Goal: Information Seeking & Learning: Compare options

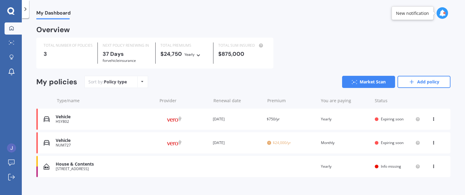
click at [197, 56] on icon at bounding box center [199, 54] width 4 height 4
click at [165, 54] on div "$24,750 Yearly Yearly Six-Monthly Quarterly Monthly Fortnightly Weekly" at bounding box center [185, 54] width 48 height 7
click at [363, 83] on link "Market Scan" at bounding box center [368, 82] width 53 height 12
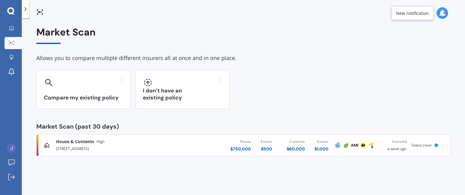
click at [425, 144] on span "Select cover" at bounding box center [422, 144] width 21 height 5
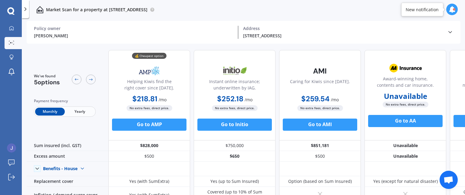
scroll to position [0, 69]
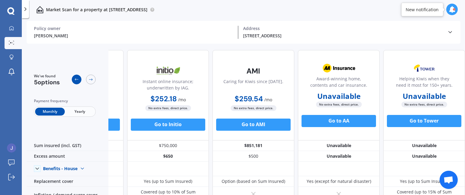
click at [78, 81] on icon at bounding box center [76, 79] width 5 height 5
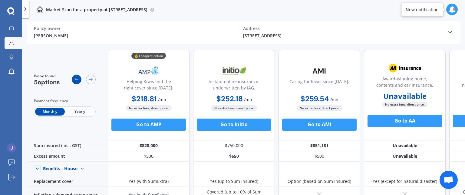
scroll to position [0, 0]
click at [78, 81] on icon at bounding box center [76, 79] width 5 height 5
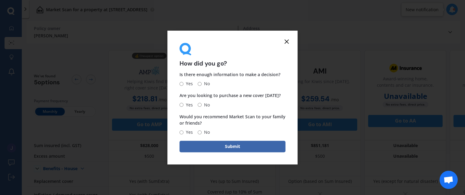
click at [289, 41] on icon at bounding box center [286, 41] width 7 height 7
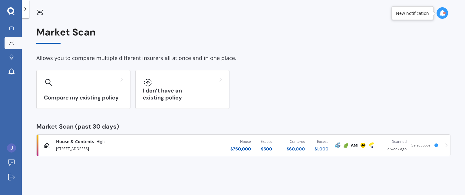
click at [99, 140] on span "High" at bounding box center [101, 141] width 8 height 6
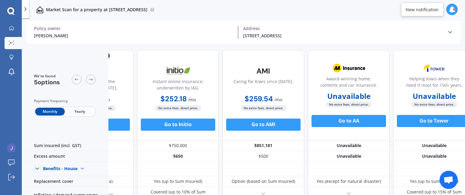
scroll to position [0, 69]
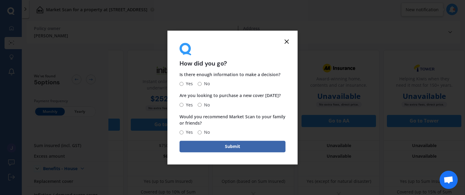
click at [286, 41] on icon at bounding box center [286, 41] width 7 height 7
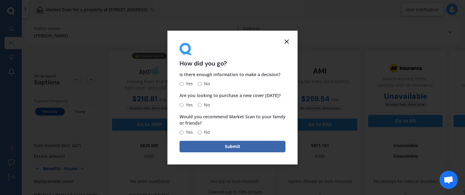
click at [286, 40] on line at bounding box center [287, 42] width 4 height 4
click at [198, 84] on input "No" at bounding box center [200, 84] width 4 height 4
radio input "true"
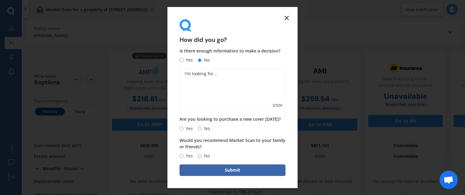
click at [181, 58] on input "Yes" at bounding box center [182, 60] width 4 height 4
radio input "true"
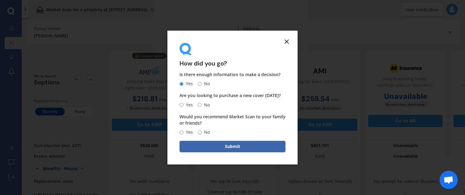
click at [180, 108] on label "Yes" at bounding box center [186, 104] width 13 height 7
click at [180, 107] on input "Yes" at bounding box center [182, 105] width 4 height 4
radio input "true"
click at [179, 132] on form "How did you go? Is there enough information to make a decision? Yes No Are you …" at bounding box center [232, 98] width 130 height 134
click at [180, 132] on input "Yes" at bounding box center [182, 132] width 4 height 4
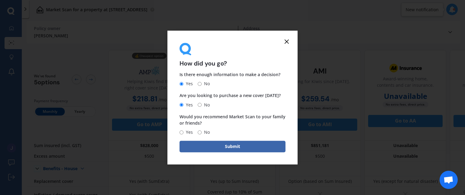
radio input "true"
click at [230, 150] on button "Submit" at bounding box center [233, 147] width 106 height 12
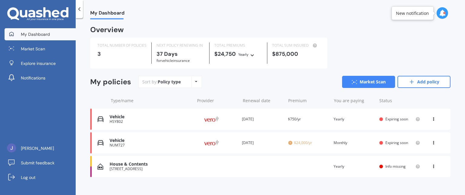
click at [302, 141] on span "$24,000/yr" at bounding box center [308, 143] width 41 height 6
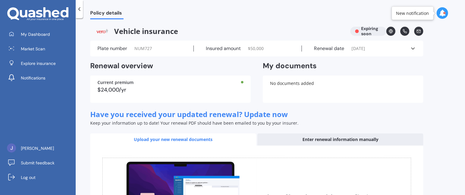
click at [241, 83] on div "Current premium" at bounding box center [171, 82] width 146 height 4
click at [132, 90] on div "$24,000/yr" at bounding box center [171, 89] width 146 height 5
click at [134, 89] on div "$24,000/yr" at bounding box center [171, 89] width 146 height 5
click at [252, 48] on span "$ 50,000" at bounding box center [256, 48] width 16 height 6
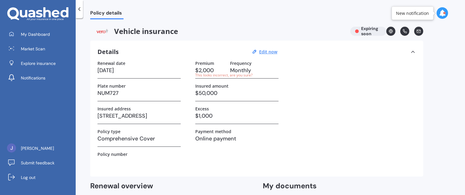
click at [201, 90] on h3 "$50,000" at bounding box center [236, 92] width 83 height 9
click at [202, 92] on h3 "$50,000" at bounding box center [236, 92] width 83 height 9
click at [221, 161] on div "Premium $2,000 This looks incorrect, are you sure? Frequency Monthly Insured am…" at bounding box center [236, 115] width 83 height 108
click at [205, 92] on h3 "$50,000" at bounding box center [236, 92] width 83 height 9
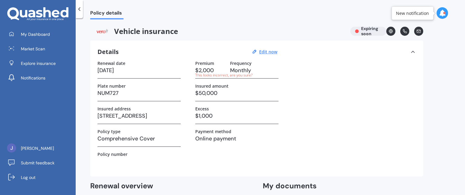
click at [205, 92] on h3 "$50,000" at bounding box center [236, 92] width 83 height 9
click at [214, 76] on div "This looks incorrect, are you sure?" at bounding box center [210, 75] width 30 height 5
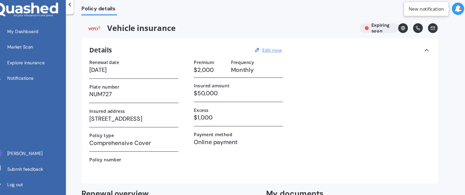
click at [269, 51] on u "Edit now" at bounding box center [268, 52] width 18 height 6
select select "01"
select select "10"
select select "2025"
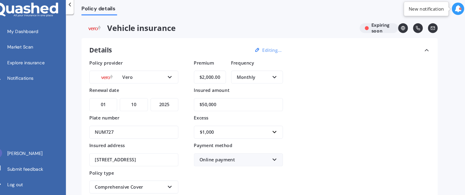
click at [269, 76] on icon at bounding box center [270, 76] width 5 height 4
click at [205, 77] on input "$2,000.00" at bounding box center [210, 77] width 30 height 12
click at [202, 77] on input "$000.00" at bounding box center [210, 77] width 30 height 12
type input "$1,000.00"
click at [270, 75] on icon at bounding box center [270, 76] width 5 height 4
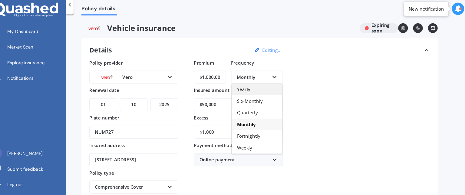
click at [247, 87] on span "Yearly" at bounding box center [242, 88] width 12 height 6
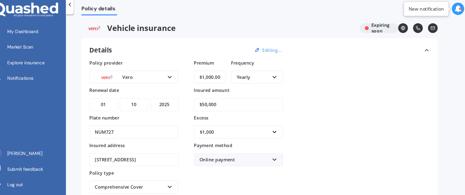
click at [204, 100] on input "$50,000" at bounding box center [236, 103] width 83 height 12
type input "$40,000"
click at [171, 179] on icon at bounding box center [172, 178] width 5 height 4
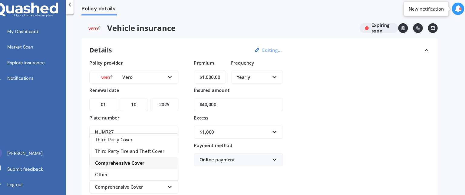
click at [175, 174] on div "Comprehensive Cover Third Party Cover Third Party Fire and Theft Cover Comprehe…" at bounding box center [139, 180] width 83 height 12
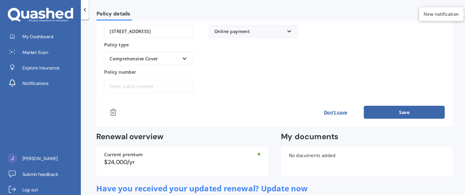
scroll to position [145, 0]
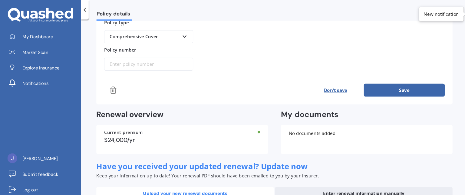
click at [381, 81] on button "Save" at bounding box center [378, 84] width 76 height 12
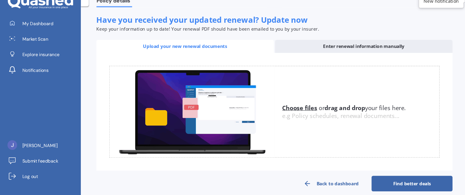
scroll to position [210, 0]
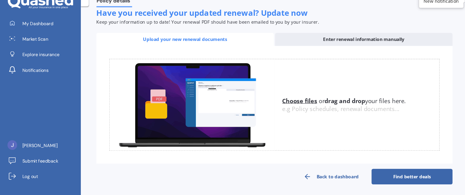
click at [387, 177] on link "Find better deals" at bounding box center [386, 177] width 76 height 15
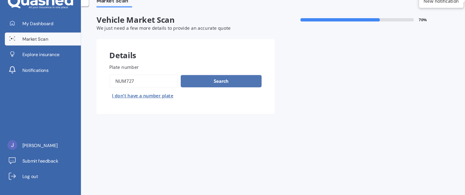
click at [208, 87] on button "Search" at bounding box center [207, 88] width 76 height 12
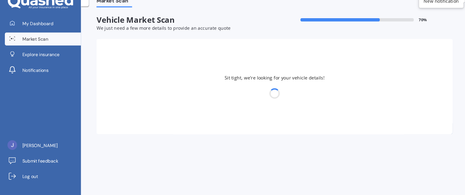
select select "FORD"
select select "RANGER"
select select "27"
select select "10"
select select "1961"
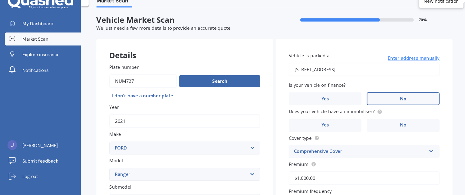
click at [376, 104] on span "No" at bounding box center [377, 104] width 6 height 5
click at [0, 0] on input "No" at bounding box center [0, 0] width 0 height 0
click at [374, 126] on label "No" at bounding box center [377, 129] width 68 height 12
click at [0, 0] on input "No" at bounding box center [0, 0] width 0 height 0
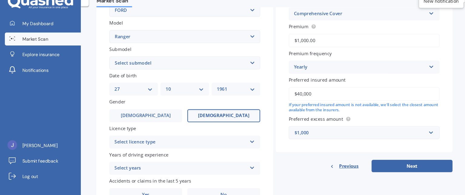
scroll to position [145, 0]
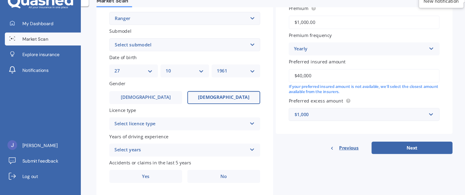
click at [318, 179] on div "Details Plate number Search I don’t have a number plate Year [DATE] Make Select…" at bounding box center [256, 49] width 333 height 292
click at [233, 55] on select "Select submodel 4X2 3.2 Litre Turbo Diesel 4X2 XL 2.2 Litre Turbo Diesel 4X2 XL…" at bounding box center [172, 54] width 141 height 12
click at [102, 48] on select "Select submodel 4X2 3.2 Litre Turbo Diesel 4X2 XL 2.2 Litre Turbo Diesel 4X2 XL…" at bounding box center [172, 54] width 141 height 12
drag, startPoint x: 238, startPoint y: 53, endPoint x: 238, endPoint y: 44, distance: 8.8
click at [238, 44] on div "Submodel Select submodel 4X2 3.2 Litre Turbo Diesel 4X2 XL 2.2 Litre Turbo Dies…" at bounding box center [172, 49] width 141 height 22
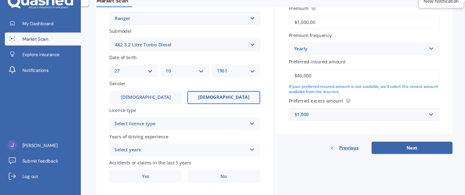
select select "XLT2.0 L BI-TURBO"
click at [102, 48] on select "Select submodel 4X2 3.2 Litre Turbo Diesel 4X2 XL 2.2 Litre Turbo Diesel 4X2 XL…" at bounding box center [172, 54] width 141 height 12
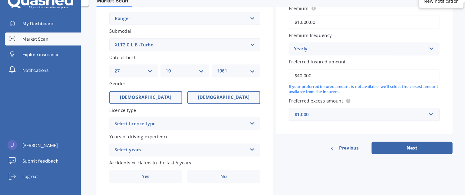
click at [135, 105] on span "[DEMOGRAPHIC_DATA]" at bounding box center [136, 103] width 48 height 5
click at [0, 0] on input "[DEMOGRAPHIC_DATA]" at bounding box center [0, 0] width 0 height 0
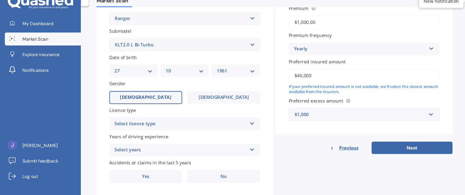
click at [141, 78] on select "DD 01 02 03 04 05 06 07 08 09 10 11 12 13 14 15 16 17 18 19 20 21 22 23 24 25 2…" at bounding box center [125, 78] width 36 height 7
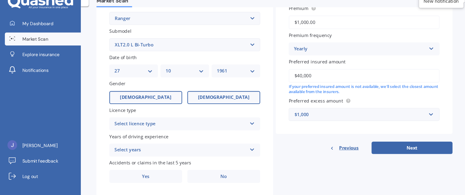
click at [212, 106] on label "[DEMOGRAPHIC_DATA]" at bounding box center [209, 104] width 68 height 12
click at [0, 0] on input "[DEMOGRAPHIC_DATA]" at bounding box center [0, 0] width 0 height 0
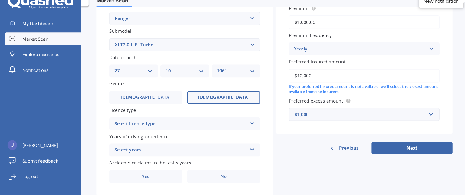
click at [235, 126] on icon at bounding box center [235, 126] width 5 height 4
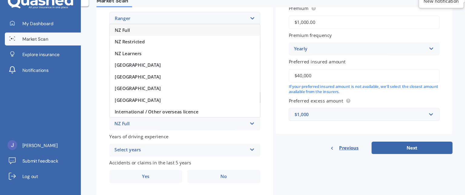
click at [118, 38] on span "NZ Full" at bounding box center [115, 41] width 14 height 6
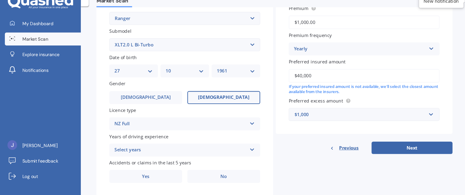
click at [126, 154] on div "Select years" at bounding box center [169, 152] width 124 height 7
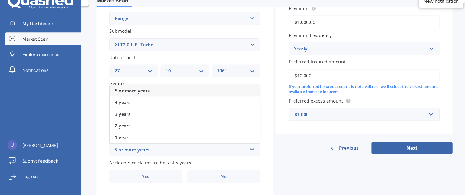
click at [128, 155] on div "5 or more years" at bounding box center [169, 152] width 124 height 7
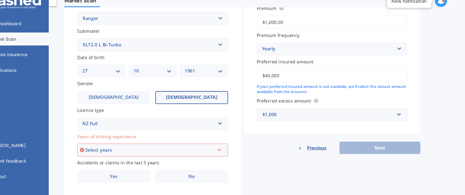
click at [125, 151] on div "Select years" at bounding box center [170, 152] width 121 height 7
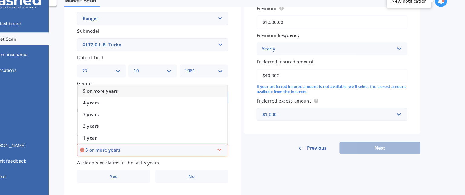
click at [130, 97] on span "5 or more years" at bounding box center [124, 97] width 33 height 6
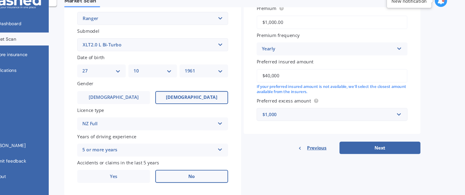
click at [204, 176] on label "No" at bounding box center [209, 177] width 68 height 12
click at [0, 0] on input "No" at bounding box center [0, 0] width 0 height 0
click at [446, 168] on div "Market Scan Vehicle Market Scan 70 % We just need a few more details to provide…" at bounding box center [270, 107] width 389 height 177
drag, startPoint x: 140, startPoint y: 177, endPoint x: 273, endPoint y: 145, distance: 136.9
click at [273, 145] on div "Details Plate number Search I don’t have a number plate Year [DATE] Make Select…" at bounding box center [256, 49] width 333 height 292
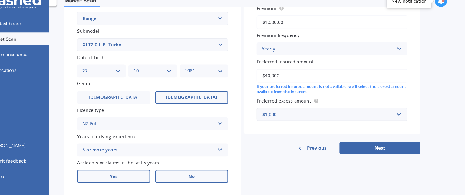
click at [136, 175] on span "Yes" at bounding box center [136, 177] width 7 height 5
click at [0, 0] on input "Yes" at bounding box center [0, 0] width 0 height 0
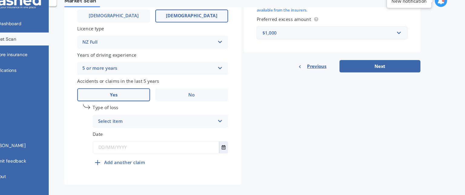
scroll to position [227, 0]
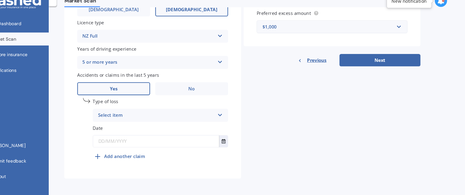
click at [231, 119] on div "Select item At fault accident Not at fault accident" at bounding box center [180, 120] width 127 height 12
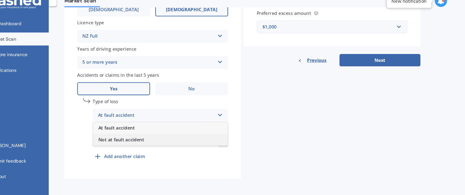
click at [132, 142] on span "Not at fault accident" at bounding box center [143, 143] width 43 height 6
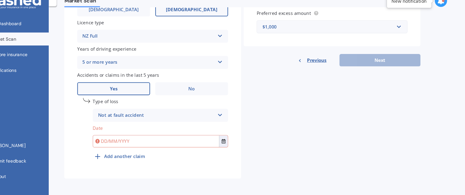
click at [180, 145] on input "text" at bounding box center [176, 144] width 118 height 11
click at [239, 144] on icon "Select date" at bounding box center [239, 144] width 4 height 4
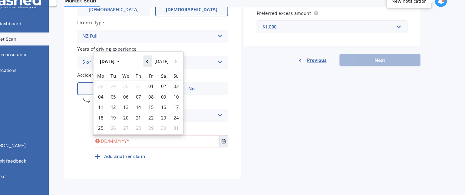
click at [171, 71] on button "Navigate back" at bounding box center [168, 69] width 8 height 11
click at [194, 68] on icon "Navigate forward" at bounding box center [194, 68] width 3 height 4
click at [171, 113] on span "18" at bounding box center [171, 112] width 5 height 6
type input "[DATE]"
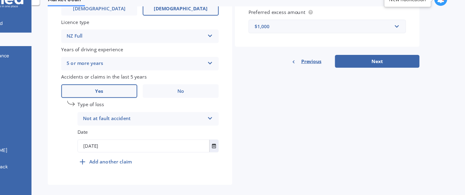
click at [238, 118] on div "Not at fault accident At fault accident Not at fault accident" at bounding box center [180, 120] width 127 height 12
click at [306, 142] on div "Details Plate number Search I don’t have a number plate Year [DATE] Make Select…" at bounding box center [256, 0] width 333 height 358
click at [384, 68] on button "Next" at bounding box center [386, 69] width 76 height 12
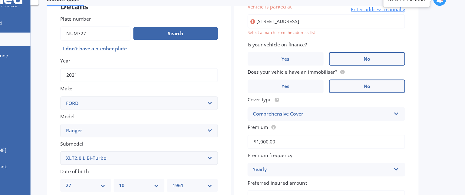
scroll to position [41, 0]
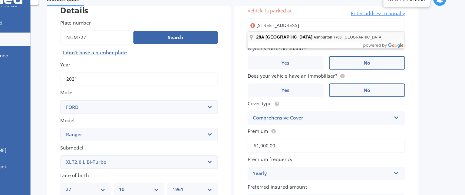
type input "[STREET_ADDRESS]"
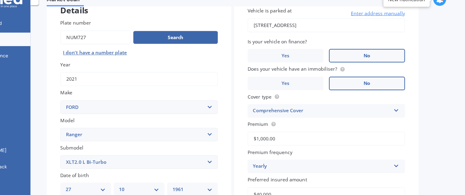
scroll to position [227, 0]
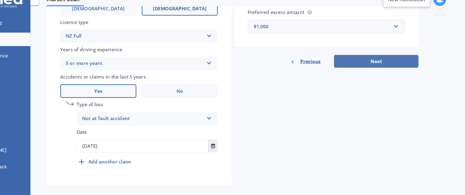
click at [382, 64] on button "Next" at bounding box center [386, 69] width 76 height 12
select select "27"
select select "10"
select select "1961"
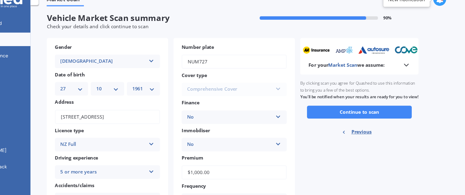
scroll to position [0, 0]
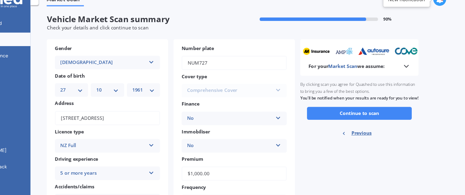
click at [296, 94] on div "Comprehensive Cover Third Party Cover Third Party Fire and Theft Cover Comprehe…" at bounding box center [258, 95] width 94 height 12
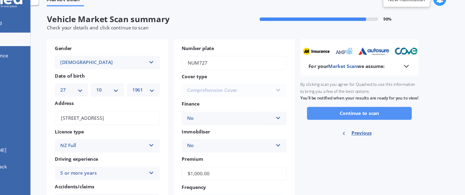
click at [370, 120] on button "Continue to scan" at bounding box center [370, 115] width 94 height 12
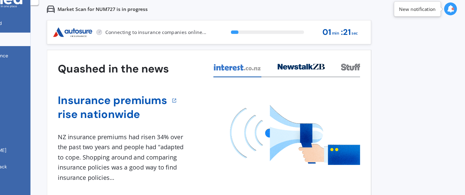
scroll to position [6, 0]
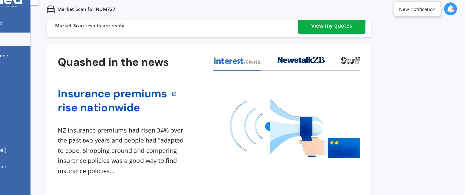
click at [347, 38] on div "View my quotes" at bounding box center [345, 36] width 37 height 15
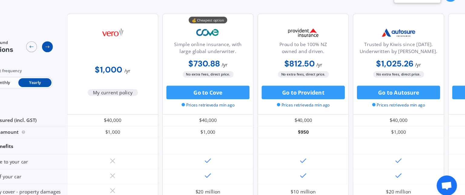
click at [93, 56] on icon at bounding box center [90, 55] width 5 height 5
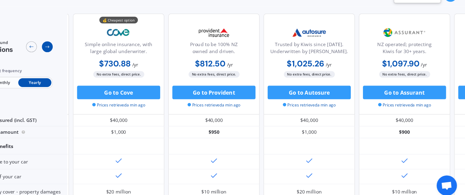
scroll to position [0, 82]
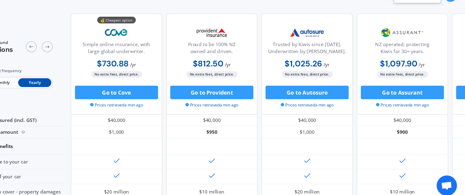
click at [91, 50] on div at bounding box center [84, 55] width 24 height 12
click at [89, 56] on icon at bounding box center [90, 55] width 5 height 5
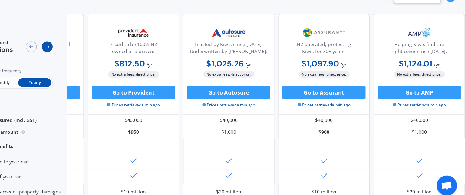
scroll to position [0, 155]
click at [89, 56] on icon at bounding box center [90, 55] width 5 height 5
click at [77, 53] on icon at bounding box center [76, 55] width 5 height 5
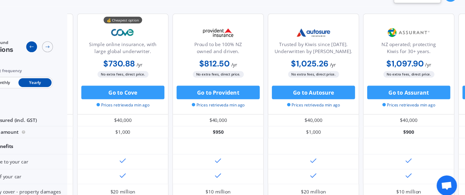
scroll to position [0, 73]
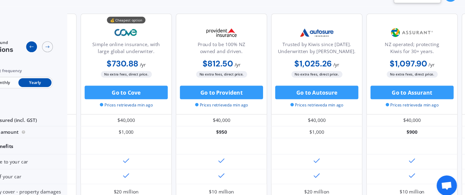
click at [77, 53] on icon at bounding box center [76, 55] width 5 height 5
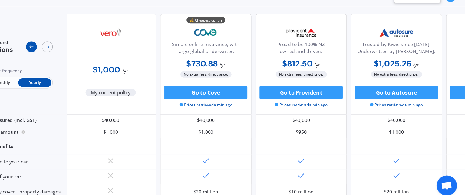
scroll to position [0, 0]
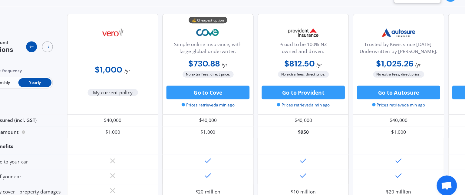
click at [77, 53] on icon at bounding box center [76, 55] width 5 height 5
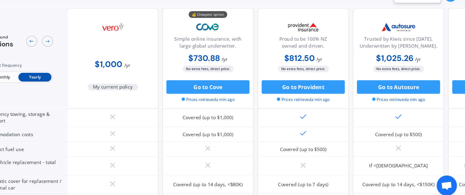
scroll to position [296, 0]
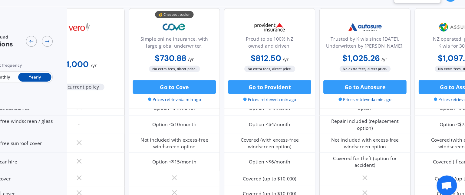
scroll to position [231, 0]
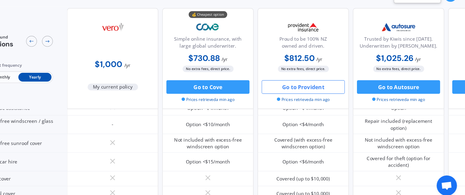
drag, startPoint x: 329, startPoint y: 91, endPoint x: 308, endPoint y: 93, distance: 21.6
click at [308, 93] on button "Go to Provident" at bounding box center [320, 91] width 75 height 12
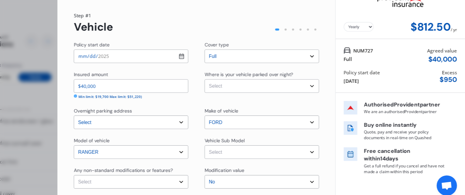
drag, startPoint x: 378, startPoint y: 36, endPoint x: 396, endPoint y: 22, distance: 23.5
drag, startPoint x: 396, startPoint y: 22, endPoint x: 376, endPoint y: 37, distance: 25.4
drag, startPoint x: 376, startPoint y: 37, endPoint x: 409, endPoint y: 30, distance: 33.8
click at [409, 30] on div "Yearly Monthly $812.50 / yr" at bounding box center [407, 24] width 116 height 48
click at [379, 38] on select "Yearly Monthly" at bounding box center [369, 37] width 27 height 8
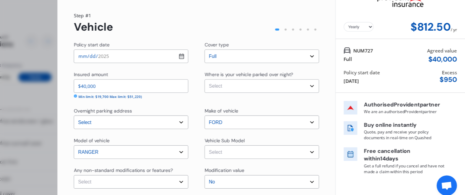
drag, startPoint x: 379, startPoint y: 38, endPoint x: 375, endPoint y: 42, distance: 5.9
click at [379, 38] on select "Yearly Monthly" at bounding box center [369, 37] width 27 height 8
click at [376, 37] on select "Yearly Monthly" at bounding box center [369, 37] width 27 height 8
click at [356, 33] on select "Yearly Monthly" at bounding box center [369, 37] width 27 height 8
click at [374, 36] on select "Yearly Monthly" at bounding box center [369, 37] width 27 height 8
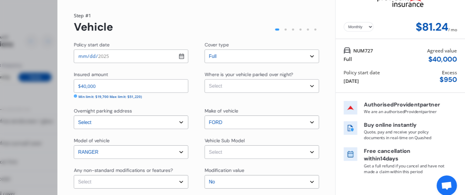
select select "Yearly"
click at [356, 33] on select "Yearly Monthly" at bounding box center [369, 37] width 27 height 8
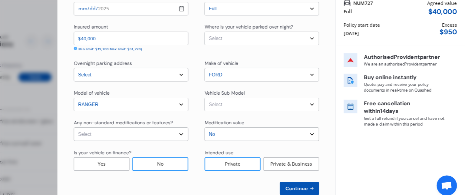
scroll to position [51, 0]
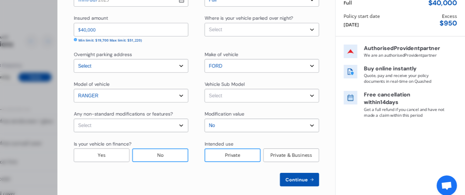
click at [270, 93] on select "Select Ranger FX4 [PERSON_NAME] Dbl Cab 4dr Spts Auto 10sp 4x4 988kg 2.0DTTI MY…" at bounding box center [283, 99] width 103 height 12
select select "NZVFORD2021AEAT"
click at [232, 93] on select "Select Ranger FX4 [PERSON_NAME] Dbl Cab 4dr Spts Auto 10sp 4x4 988kg 2.0DTTI MY…" at bounding box center [283, 99] width 103 height 12
click at [260, 40] on select "Select Garage (fully enclosed) Off Street Parking Other" at bounding box center [283, 40] width 103 height 12
select select "GARAGE"
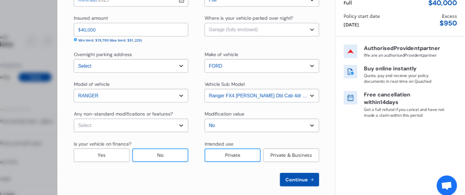
click at [232, 34] on select "Select Garage (fully enclosed) Off Street Parking Other" at bounding box center [283, 40] width 103 height 12
click at [210, 126] on select "Select None [MEDICAL_DATA] System(NOS) Roll Cage Full Racing Harness" at bounding box center [165, 126] width 103 height 12
select select "none"
click at [114, 120] on select "Select None [MEDICAL_DATA] System(NOS) Roll Cage Full Racing Harness" at bounding box center [165, 126] width 103 height 12
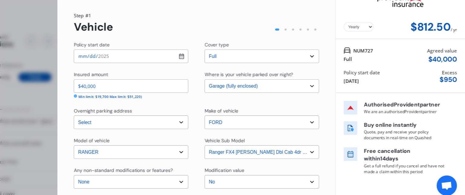
click at [212, 65] on input "[DATE]" at bounding box center [165, 64] width 103 height 12
type input "[DATE]"
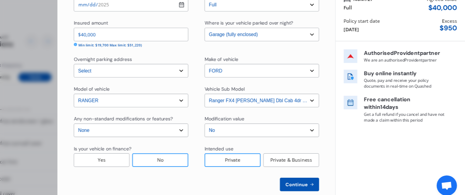
scroll to position [51, 0]
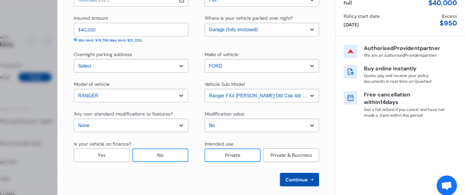
click at [303, 172] on span "Continue" at bounding box center [314, 174] width 22 height 5
select select "27"
select select "10"
select select "1961"
select select "NZ_FULL"
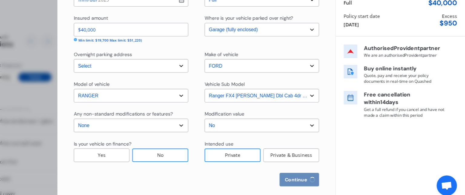
select select "0"
select select "25"
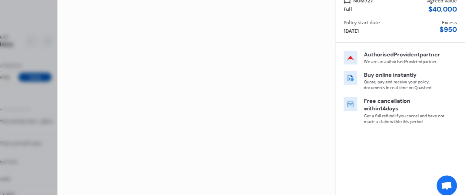
scroll to position [0, 0]
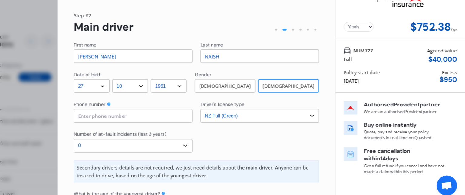
click at [163, 121] on input at bounding box center [167, 117] width 106 height 12
type input "0275265808"
click at [132, 142] on select "Select number of at-fault incidents (last 3 years) 0 1 2 3 4 5 or more" at bounding box center [167, 144] width 106 height 12
click at [114, 138] on select "Select number of at-fault incidents (last 3 years) 0 1 2 3 4 5 or more" at bounding box center [167, 144] width 106 height 12
click at [211, 144] on select "Select number of at-fault incidents (last 3 years) 0 1 2 3 4 5 or more" at bounding box center [167, 144] width 106 height 12
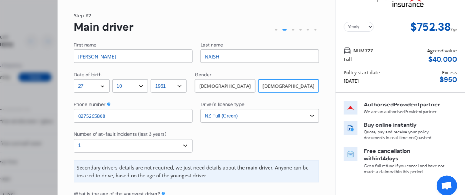
select select "0"
click at [114, 138] on select "Select number of at-fault incidents (last 3 years) 0 1 2 3 4 5 or more" at bounding box center [167, 144] width 106 height 12
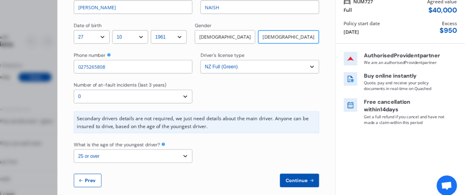
scroll to position [45, 0]
click at [132, 23] on input "[PERSON_NAME]" at bounding box center [167, 19] width 106 height 12
type input "J"
click at [119, 19] on input "[PERSON_NAME]" at bounding box center [167, 19] width 106 height 12
click at [119, 18] on input "[PERSON_NAME]" at bounding box center [167, 19] width 106 height 12
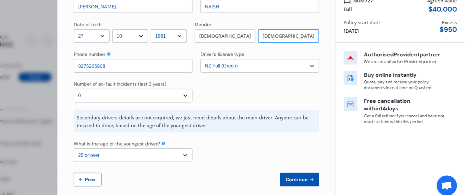
type input "[PERSON_NAME]"
click at [139, 45] on select "DD 01 02 03 04 05 06 07 08 09 10 11 12 13 14 15 16 17 18 19 20 21 22 23 24 25 2…" at bounding box center [130, 46] width 32 height 12
select select "01"
click at [114, 40] on select "DD 01 02 03 04 05 06 07 08 09 10 11 12 13 14 15 16 17 18 19 20 21 22 23 24 25 2…" at bounding box center [130, 46] width 32 height 12
click at [176, 46] on select "MM 01 02 03 04 05 06 07 08 09 10 11 12" at bounding box center [165, 46] width 32 height 12
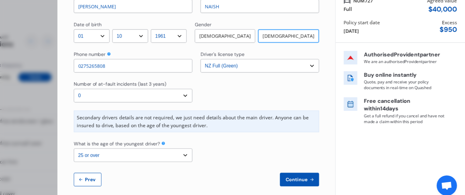
select select "08"
click at [150, 40] on select "MM 01 02 03 04 05 06 07 08 09 10 11 12" at bounding box center [165, 46] width 32 height 12
click at [256, 45] on div "[DEMOGRAPHIC_DATA]" at bounding box center [250, 46] width 54 height 12
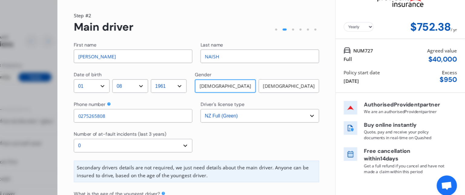
click at [462, 183] on div "Yearly Monthly $752.38 / yr NUM727 Full Agreed value $ 40,000 Policy start date…" at bounding box center [407, 120] width 116 height 240
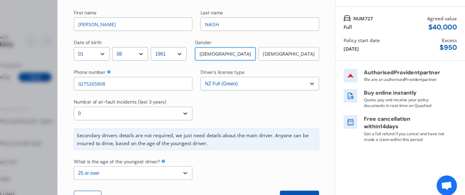
scroll to position [45, 0]
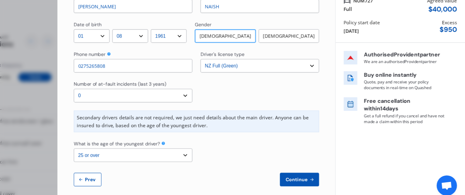
click at [314, 174] on span "Continue" at bounding box center [314, 174] width 22 height 5
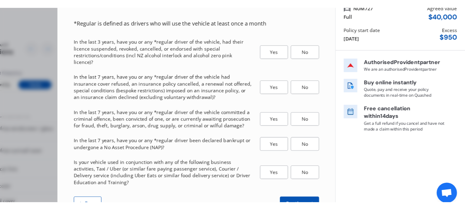
scroll to position [0, 0]
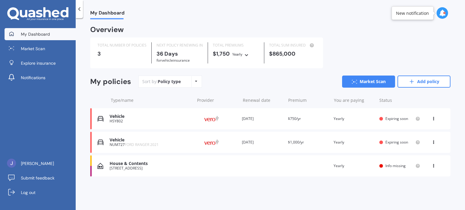
click at [432, 117] on icon at bounding box center [434, 118] width 4 height 4
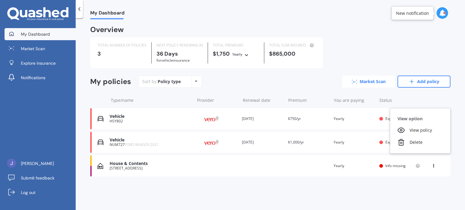
click at [383, 81] on link "Market Scan" at bounding box center [368, 82] width 53 height 12
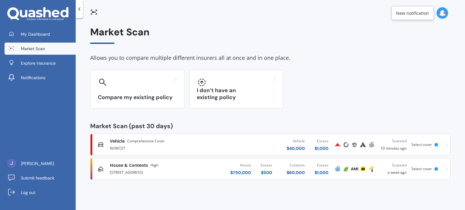
click at [425, 169] on span "Select cover" at bounding box center [422, 169] width 21 height 5
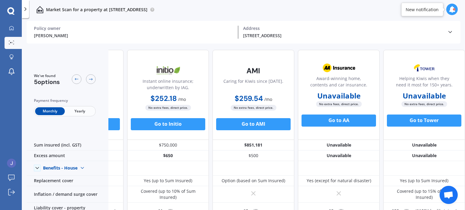
scroll to position [0, 69]
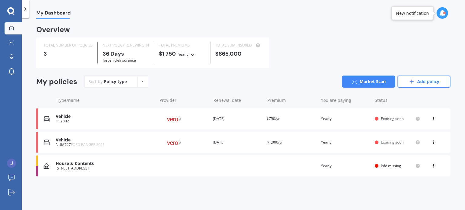
click at [143, 81] on div "Policy type Alphabetical Date added Renewing next" at bounding box center [141, 81] width 9 height 11
click at [58, 32] on div "Overview" at bounding box center [53, 30] width 34 height 6
click at [10, 13] on icon at bounding box center [10, 10] width 7 height 7
click at [24, 10] on icon at bounding box center [25, 9] width 6 height 6
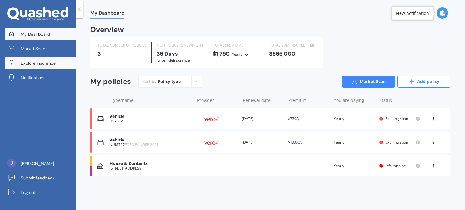
click at [35, 63] on span "Explore insurance" at bounding box center [38, 63] width 35 height 6
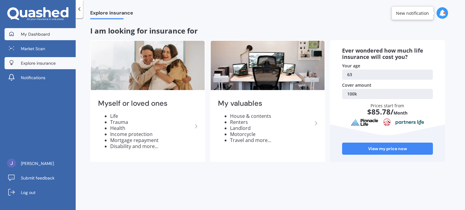
click at [35, 31] on span "My Dashboard" at bounding box center [35, 34] width 29 height 6
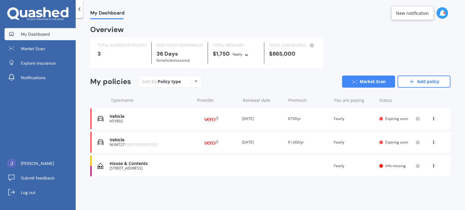
click at [437, 165] on div "View option View policy Delete" at bounding box center [434, 166] width 18 height 6
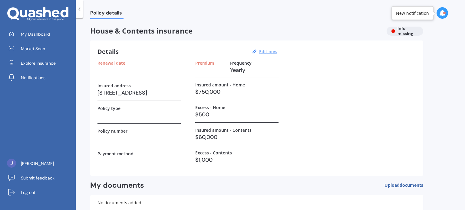
click at [269, 51] on u "Edit now" at bounding box center [268, 52] width 18 height 6
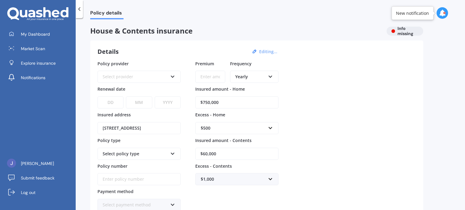
click at [116, 103] on select "DD 01 02 03 04 05 06 07 08 09 10 11 12 13 14 15 16 17 18 19 20 21 22 23 24 25 2…" at bounding box center [111, 103] width 26 height 12
select select "16"
click at [98, 97] on select "DD 01 02 03 04 05 06 07 08 09 10 11 12 13 14 15 16 17 18 19 20 21 22 23 24 25 2…" at bounding box center [111, 103] width 26 height 12
click at [145, 104] on select "MM 01 02 03 04 05 06 07 08 09 10 11 12" at bounding box center [139, 103] width 26 height 12
select select "09"
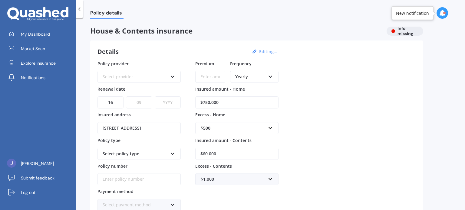
click at [126, 97] on select "MM 01 02 03 04 05 06 07 08 09 10 11 12" at bounding box center [139, 103] width 26 height 12
click at [166, 105] on select "YYYY 2027 2026 2025 2024 2023 2022 2021 2020 2019 2018 2017 2016 2015 2014 2013…" at bounding box center [168, 103] width 26 height 12
select select "2025"
click at [155, 97] on select "YYYY 2027 2026 2025 2024 2023 2022 2021 2020 2019 2018 2017 2016 2015 2014 2013…" at bounding box center [168, 103] width 26 height 12
click at [175, 152] on div "Select policy type" at bounding box center [139, 154] width 83 height 12
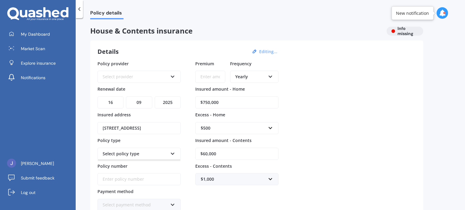
click at [171, 152] on icon at bounding box center [172, 153] width 5 height 4
click at [172, 204] on icon at bounding box center [172, 204] width 5 height 4
click at [225, 151] on input "$60,000" at bounding box center [236, 154] width 83 height 12
type input "$6"
click at [265, 179] on div "$1,000 $250 $300 $400 $500 $750 $1,000 $2,000" at bounding box center [236, 180] width 83 height 12
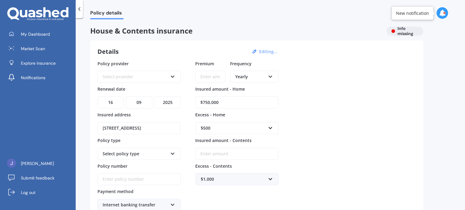
click at [402, 118] on div "Policy provider Select provider AA AMI AMP ANZ ASB Ando BNZ Co-Operative Bank F…" at bounding box center [257, 136] width 319 height 151
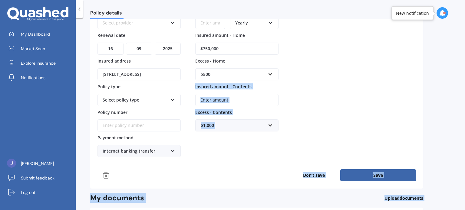
scroll to position [110, 0]
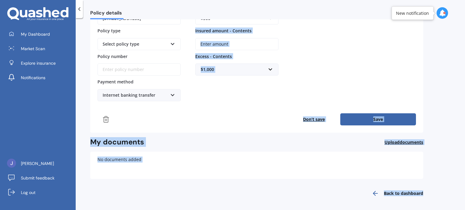
drag, startPoint x: 465, startPoint y: 122, endPoint x: 463, endPoint y: 225, distance: 103.0
click at [463, 210] on html "My Dashboard Market Scan Explore insurance Notifications JANE NAISH Submit feed…" at bounding box center [232, 105] width 465 height 210
click at [275, 82] on div "Premium Frequency Yearly Yearly Six-Monthly Quarterly Monthly Fortnightly Weekl…" at bounding box center [236, 26] width 83 height 151
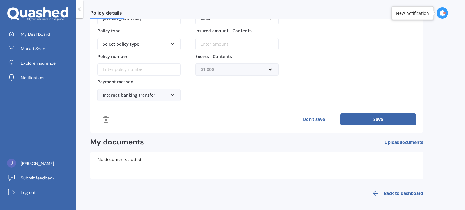
click at [272, 70] on input "text" at bounding box center [235, 70] width 78 height 12
click at [353, 45] on div "Policy provider Select provider AA AMI AMP ANZ ASB Ando BNZ Co-Operative Bank F…" at bounding box center [257, 26] width 319 height 151
click at [383, 117] on button "Save" at bounding box center [378, 120] width 76 height 12
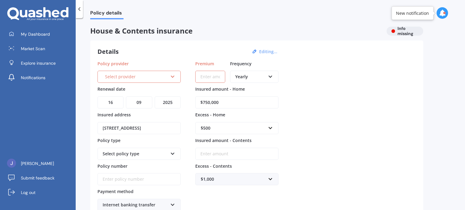
click at [383, 117] on div "Policy provider Select provider AA AMI AMP ANZ ASB Ando BNZ Co-Operative Bank F…" at bounding box center [257, 136] width 319 height 151
click at [177, 77] on div "Select provider AA AMI AMP ANZ ASB Ando BNZ Co-Operative Bank FMG Initio Kiwiba…" at bounding box center [139, 77] width 83 height 12
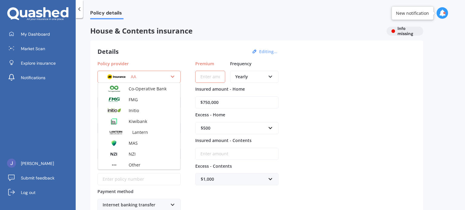
scroll to position [152, 0]
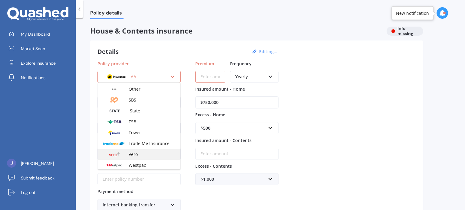
click at [132, 152] on span "Vero" at bounding box center [133, 155] width 9 height 6
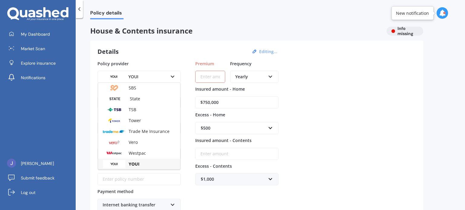
scroll to position [0, 0]
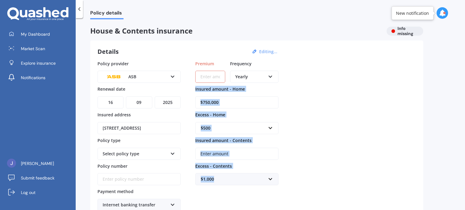
drag, startPoint x: 465, startPoint y: 68, endPoint x: 463, endPoint y: 180, distance: 112.7
click at [463, 180] on div "Policy details House & Contents insurance Info missing Details Editing... Polic…" at bounding box center [270, 115] width 389 height 192
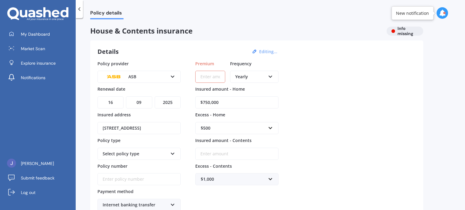
click at [174, 78] on icon at bounding box center [172, 76] width 5 height 4
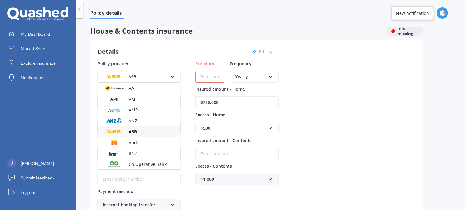
click at [180, 167] on div "AA AMI AMP ANZ ASB Ando BNZ Co-Operative Bank FMG Initio Kiwibank Lantern MAS N…" at bounding box center [139, 126] width 83 height 87
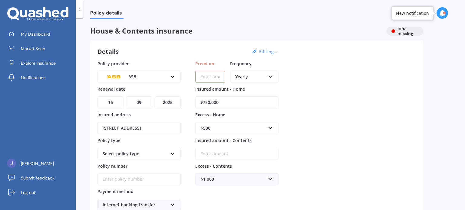
click at [172, 75] on icon at bounding box center [172, 76] width 5 height 4
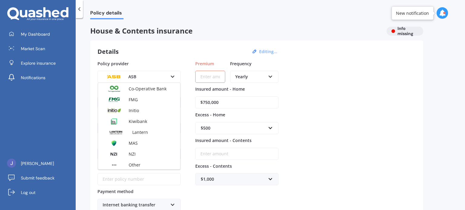
scroll to position [164, 0]
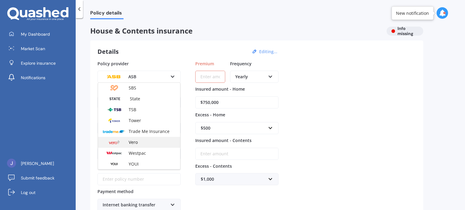
click at [135, 144] on span "Vero" at bounding box center [133, 143] width 9 height 6
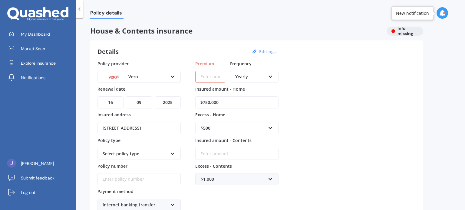
click at [210, 73] on input "Premium" at bounding box center [210, 77] width 30 height 12
type input "$1,000.00"
click at [465, 198] on div "Policy details House & Contents insurance Info missing Details Editing... Polic…" at bounding box center [270, 115] width 389 height 192
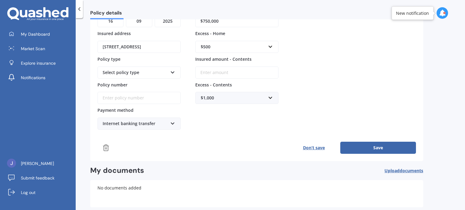
scroll to position [110, 0]
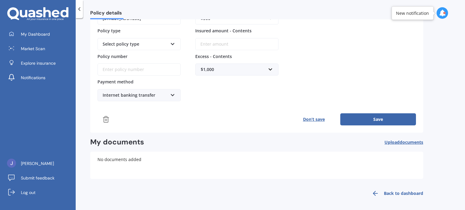
drag, startPoint x: 383, startPoint y: 114, endPoint x: 423, endPoint y: 52, distance: 73.8
click at [423, 52] on div "Details Editing... Policy provider Vero AA AMI AMP ANZ ASB Ando BNZ Co-Operativ…" at bounding box center [256, 32] width 333 height 202
click at [378, 118] on button "Save" at bounding box center [378, 120] width 76 height 12
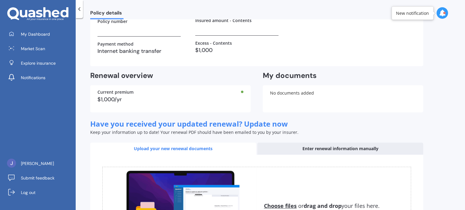
click at [453, 55] on div "Policy details House & Contents insurance Expiring soon Details Edit now Renewa…" at bounding box center [270, 115] width 389 height 192
drag, startPoint x: 465, startPoint y: 99, endPoint x: 462, endPoint y: 182, distance: 82.7
click at [462, 182] on div "Policy details House & Contents insurance Expiring soon Details Edit now Renewa…" at bounding box center [270, 115] width 389 height 192
click at [465, 207] on div "Policy details House & Contents insurance Expiring soon Details Edit now Renewa…" at bounding box center [270, 115] width 389 height 192
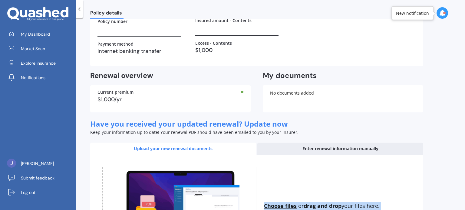
click at [465, 207] on div "Policy details House & Contents insurance Expiring soon Details Edit now Renewa…" at bounding box center [270, 115] width 389 height 192
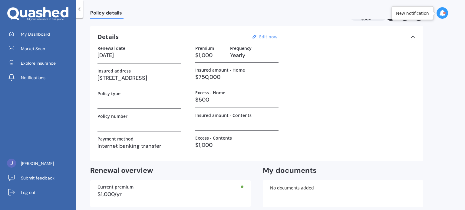
scroll to position [0, 0]
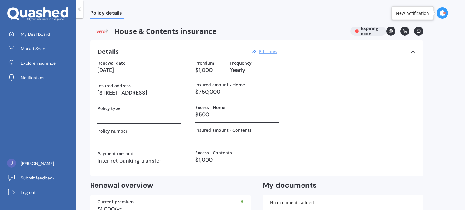
click at [462, 8] on div "Policy details" at bounding box center [270, 9] width 389 height 19
